Goal: Information Seeking & Learning: Learn about a topic

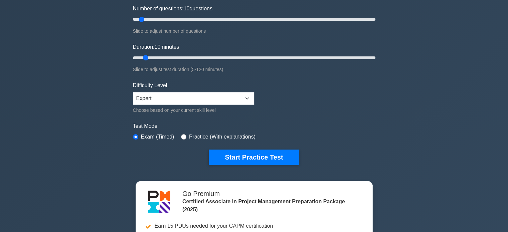
scroll to position [100, 0]
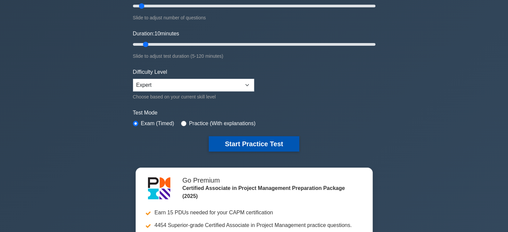
click at [264, 139] on button "Start Practice Test" at bounding box center [254, 143] width 90 height 15
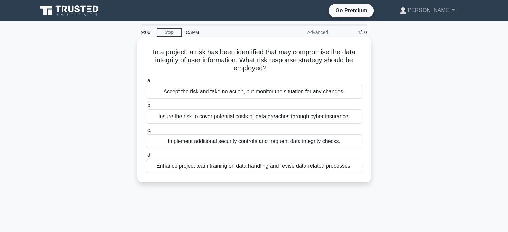
click at [195, 142] on div "Implement additional security controls and frequent data integrity checks." at bounding box center [254, 141] width 216 height 14
click at [146, 133] on input "c. Implement additional security controls and frequent data integrity checks." at bounding box center [146, 130] width 0 height 4
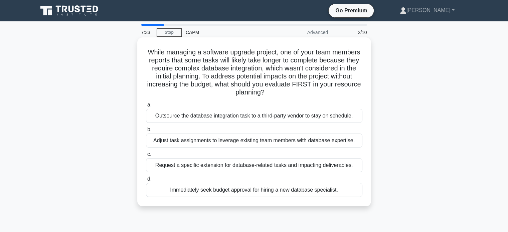
click at [166, 168] on div "Request a specific extension for database-related tasks and impacting deliverab…" at bounding box center [254, 165] width 216 height 14
click at [146, 157] on input "c. Request a specific extension for database-related tasks and impacting delive…" at bounding box center [146, 154] width 0 height 4
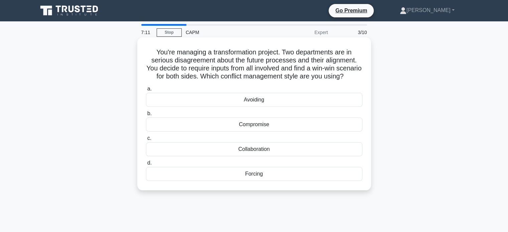
click at [188, 156] on div "Collaboration" at bounding box center [254, 149] width 216 height 14
click at [146, 141] on input "c. Collaboration" at bounding box center [146, 138] width 0 height 4
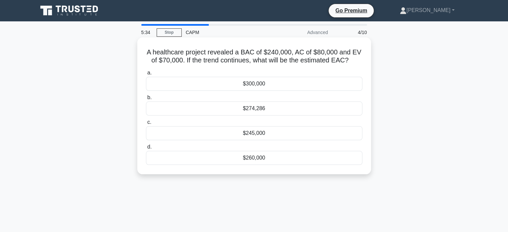
click at [281, 108] on div "$274,286" at bounding box center [254, 109] width 216 height 14
click at [146, 100] on input "b. $274,286" at bounding box center [146, 98] width 0 height 4
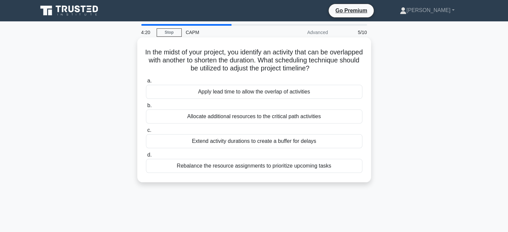
click at [198, 93] on div "Apply lead time to allow the overlap of activities" at bounding box center [254, 92] width 216 height 14
click at [146, 83] on input "a. Apply lead time to allow the overlap of activities" at bounding box center [146, 81] width 0 height 4
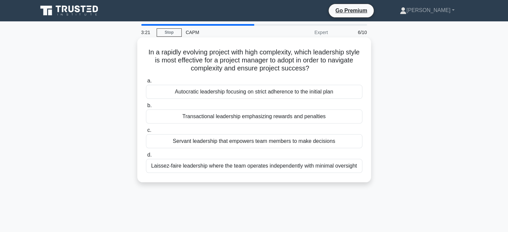
click at [183, 143] on div "Servant leadership that empowers team members to make decisions" at bounding box center [254, 141] width 216 height 14
click at [146, 133] on input "c. Servant leadership that empowers team members to make decisions" at bounding box center [146, 130] width 0 height 4
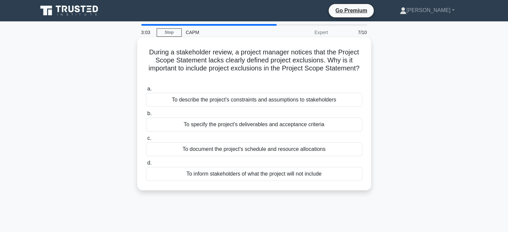
click at [176, 175] on div "To inform stakeholders of what the project will not include" at bounding box center [254, 174] width 216 height 14
click at [146, 165] on input "d. To inform stakeholders of what the project will not include" at bounding box center [146, 163] width 0 height 4
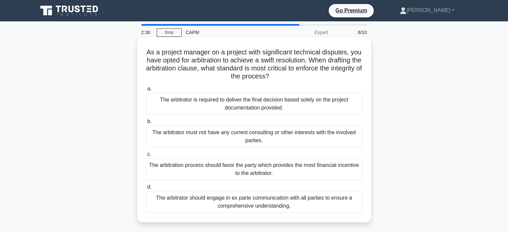
click at [241, 142] on div "The arbitrator must not have any current consulting or other interests with the…" at bounding box center [254, 137] width 216 height 22
click at [146, 124] on input "b. The arbitrator must not have any current consulting or other interests with …" at bounding box center [146, 122] width 0 height 4
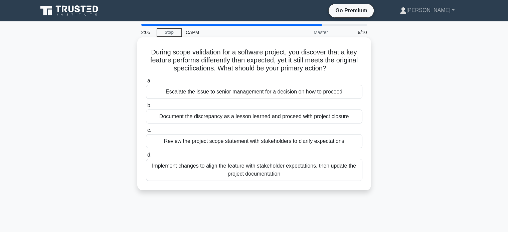
click at [184, 115] on div "Document the discrepancy as a lesson learned and proceed with project closure" at bounding box center [254, 117] width 216 height 14
click at [146, 108] on input "b. Document the discrepancy as a lesson learned and proceed with project closure" at bounding box center [146, 106] width 0 height 4
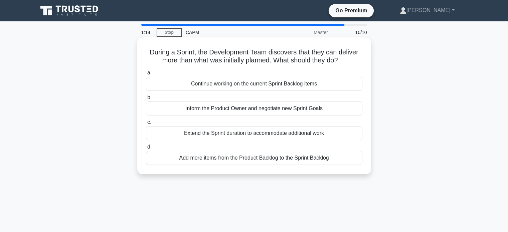
click at [226, 85] on div "Continue working on the current Sprint Backlog items" at bounding box center [254, 84] width 216 height 14
click at [146, 75] on input "a. Continue working on the current Sprint Backlog items" at bounding box center [146, 73] width 0 height 4
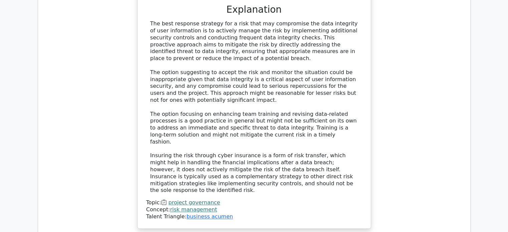
scroll to position [802, 0]
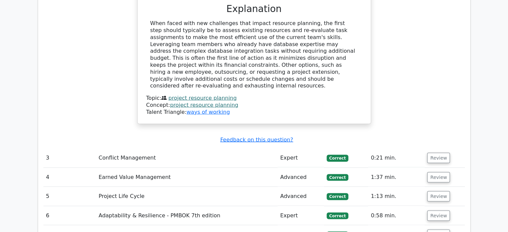
scroll to position [1236, 0]
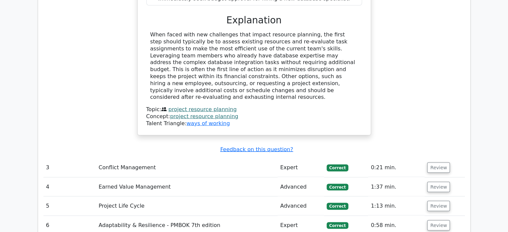
click at [379, 158] on td "0:21 min." at bounding box center [396, 167] width 56 height 19
click at [431, 162] on button "Review" at bounding box center [438, 167] width 23 height 10
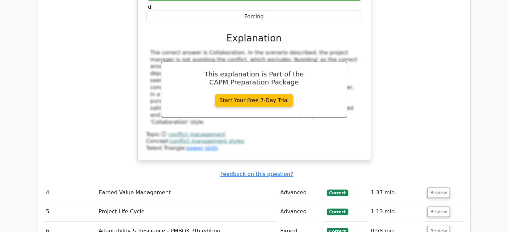
scroll to position [1570, 0]
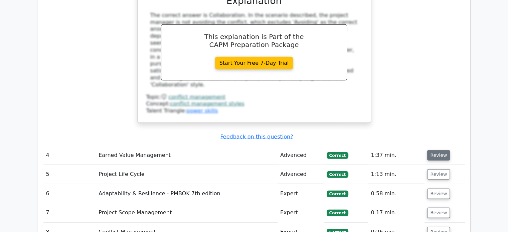
click at [430, 150] on button "Review" at bounding box center [438, 155] width 23 height 10
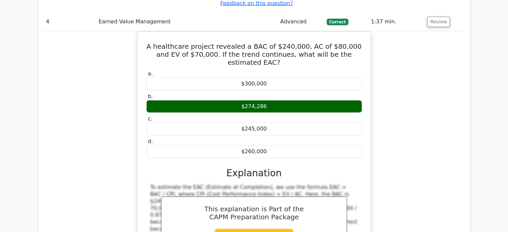
scroll to position [1804, 0]
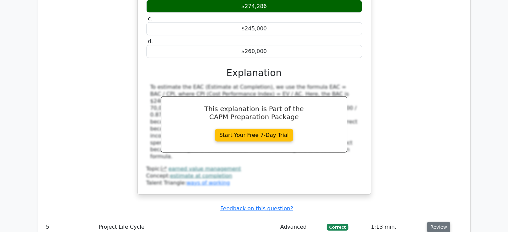
click at [433, 222] on button "Review" at bounding box center [438, 227] width 23 height 10
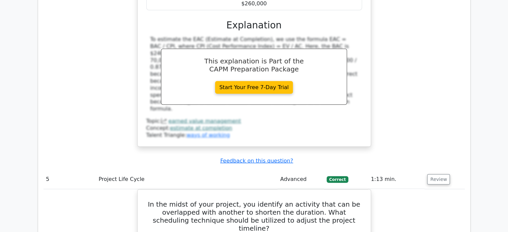
scroll to position [1937, 0]
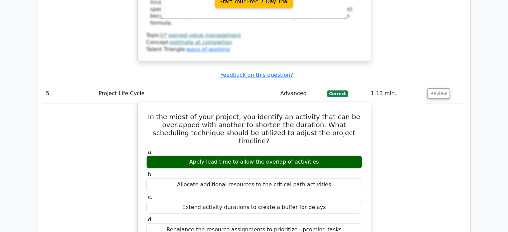
drag, startPoint x: 238, startPoint y: 160, endPoint x: 148, endPoint y: 135, distance: 93.8
copy div "The best scheduling technique to use when you want to shorten the duration of t…"
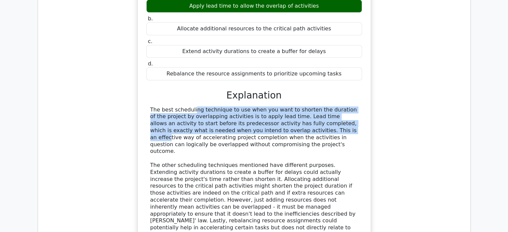
scroll to position [2104, 0]
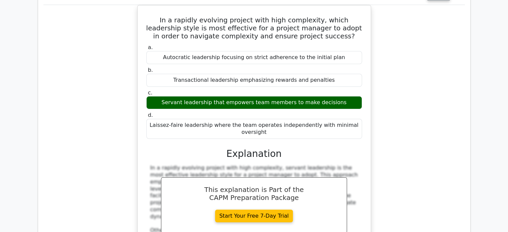
scroll to position [2472, 0]
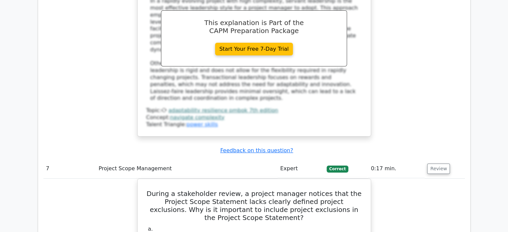
scroll to position [2739, 0]
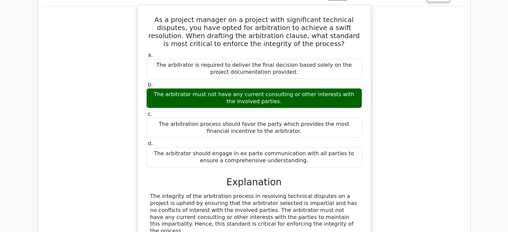
scroll to position [3073, 0]
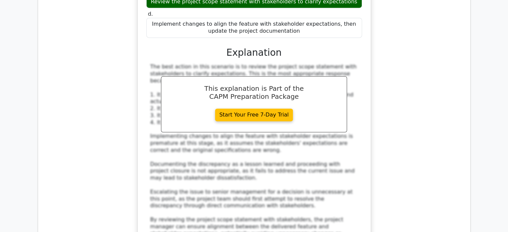
scroll to position [3500, 0]
